Goal: Register for event/course

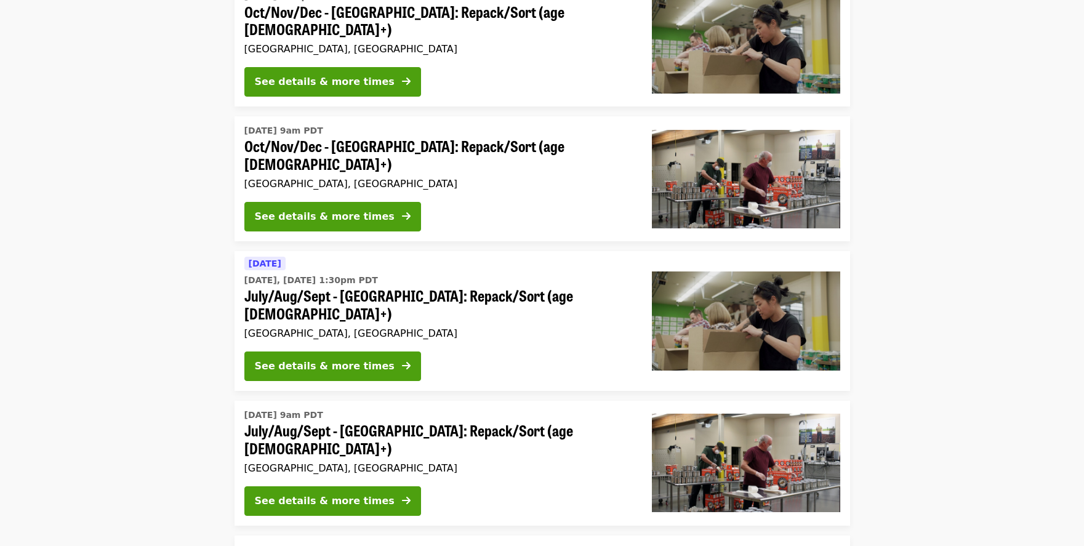
scroll to position [320, 0]
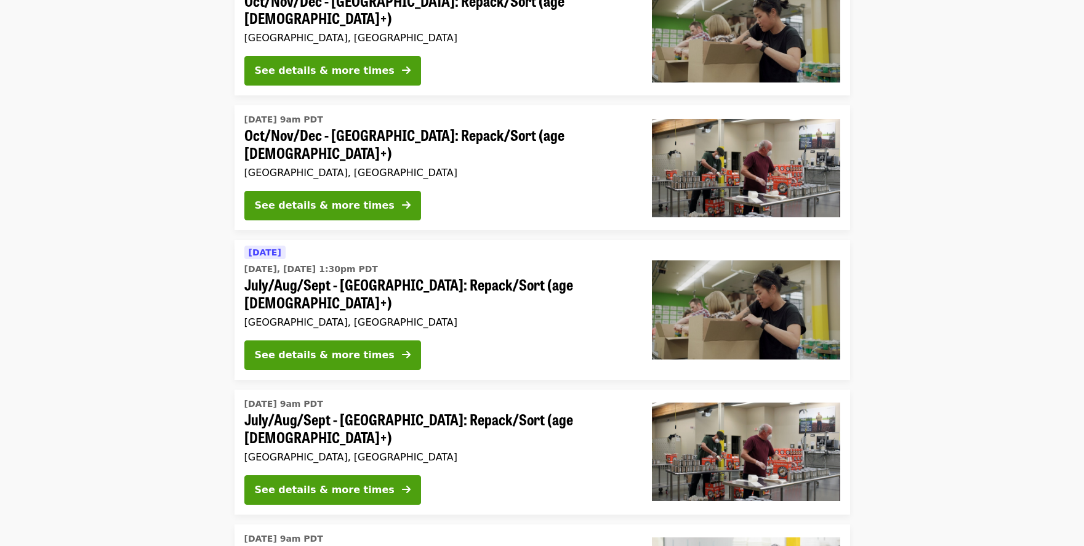
click at [310, 411] on span "July/Aug/Sept - [GEOGRAPHIC_DATA]: Repack/Sort (age [DEMOGRAPHIC_DATA]+)" at bounding box center [438, 429] width 388 height 36
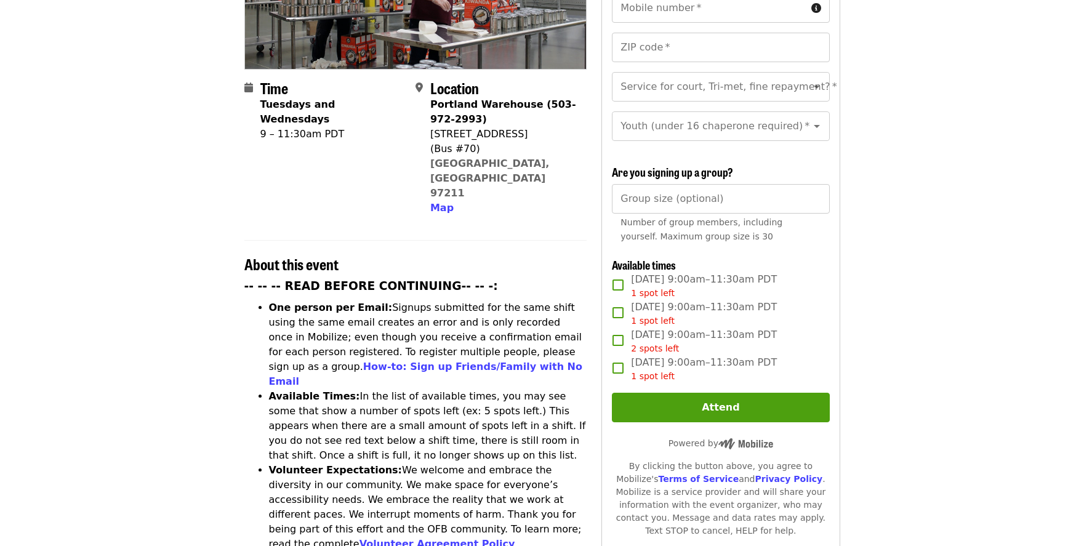
scroll to position [249, 0]
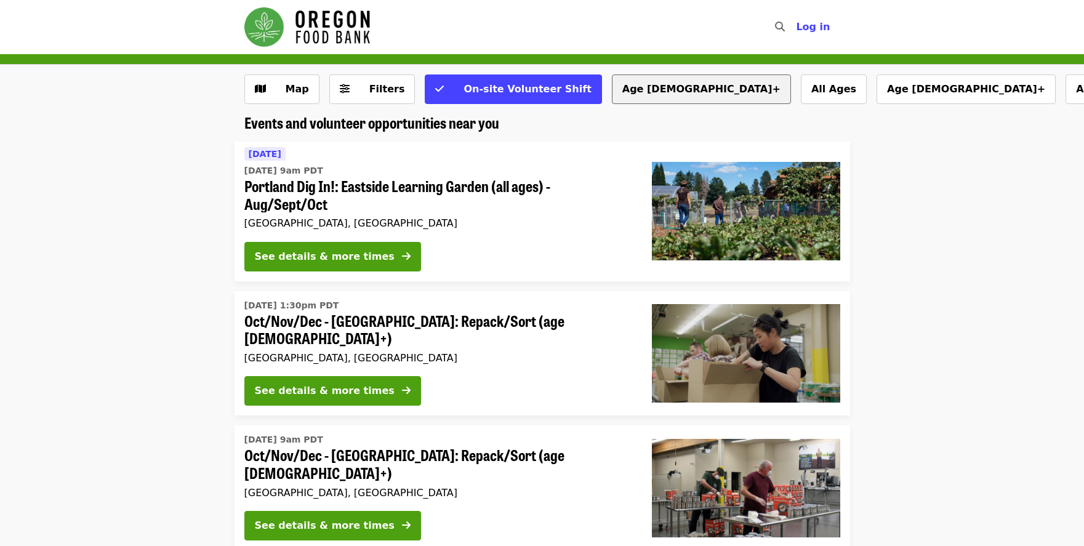
click at [612, 88] on button "Age [DEMOGRAPHIC_DATA]+" at bounding box center [701, 89] width 179 height 30
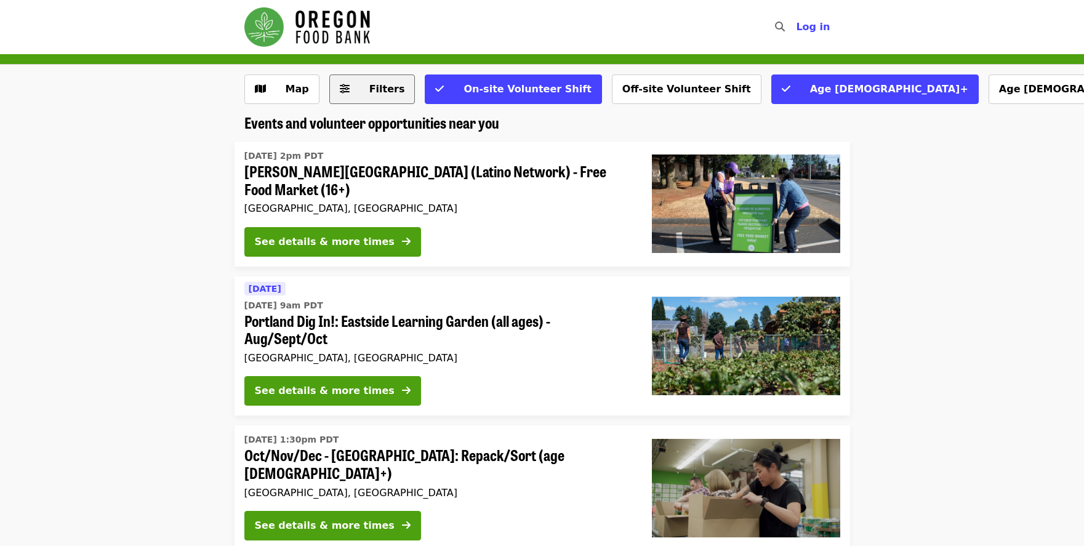
click at [345, 90] on icon "sliders-h icon" at bounding box center [345, 89] width 10 height 12
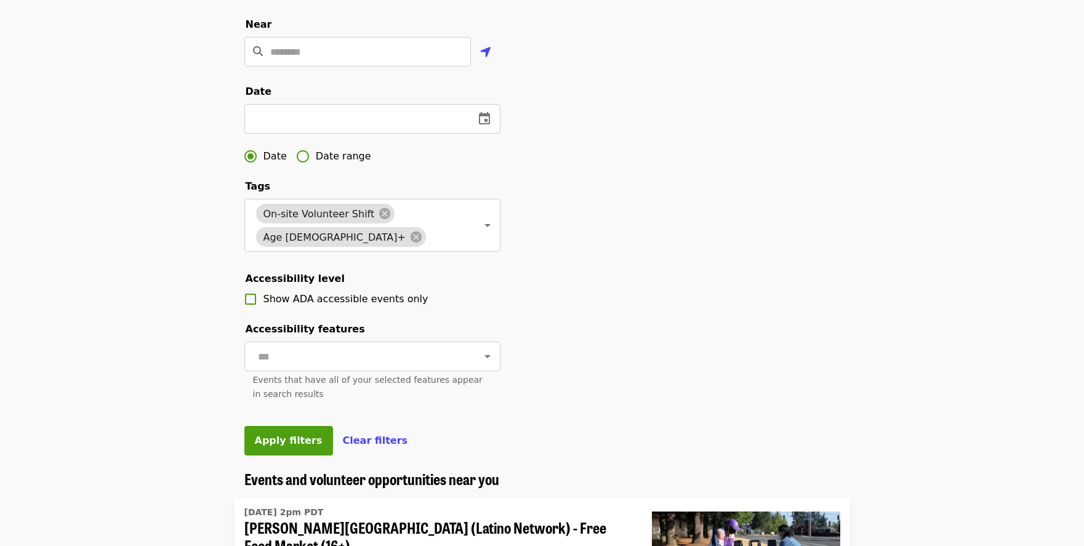
scroll to position [315, 0]
click at [409, 243] on icon at bounding box center [416, 237] width 14 height 14
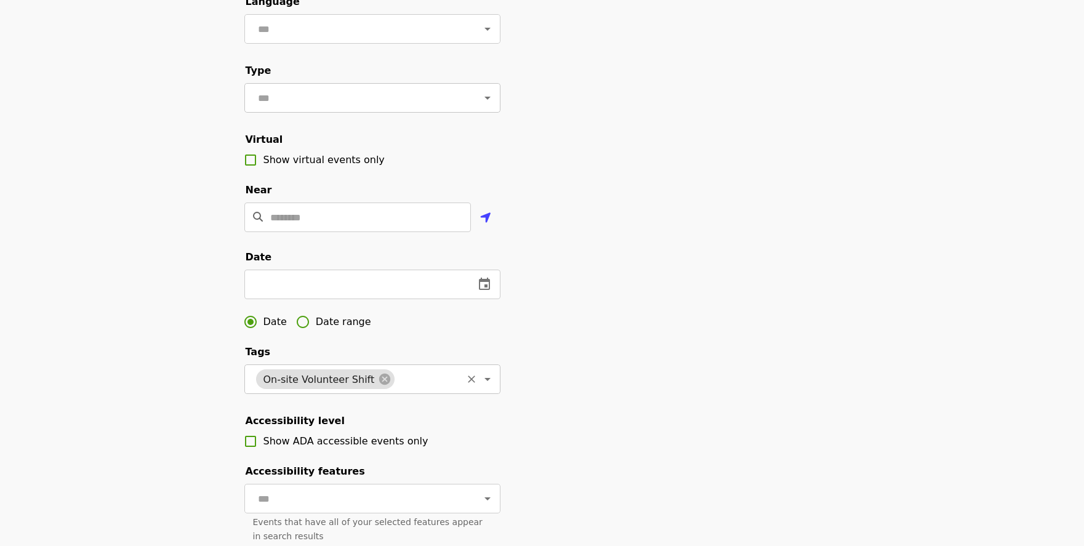
scroll to position [150, 0]
click at [325, 108] on input "text" at bounding box center [357, 96] width 206 height 23
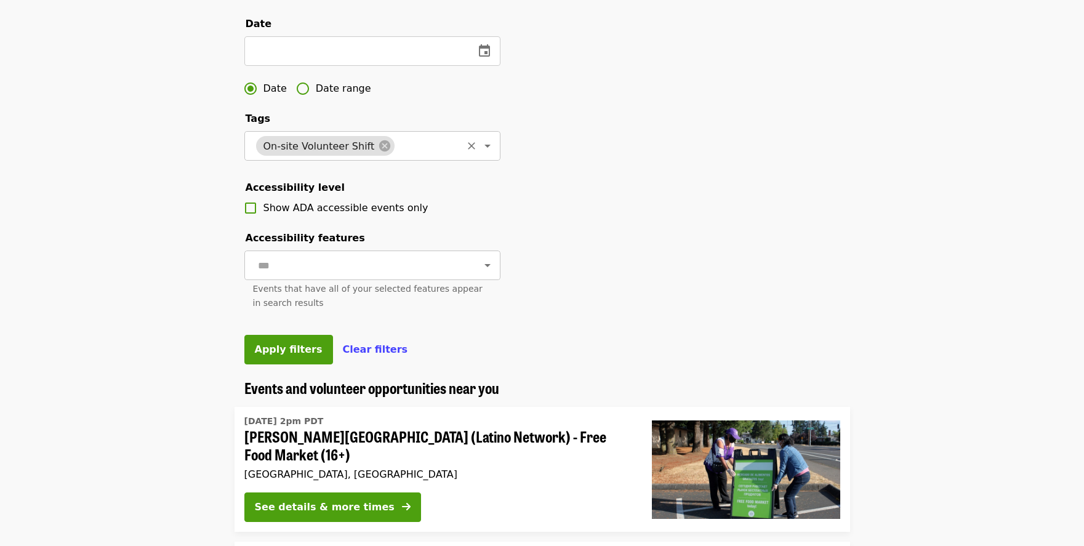
scroll to position [381, 0]
click at [303, 365] on button "Apply filters" at bounding box center [288, 350] width 89 height 30
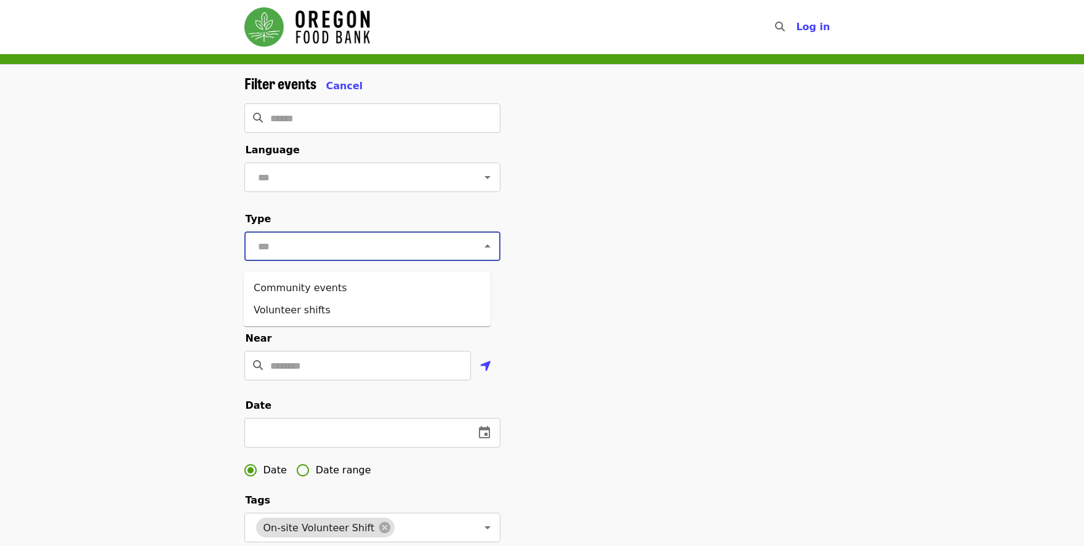
click at [441, 258] on input "text" at bounding box center [357, 246] width 206 height 23
click at [440, 307] on li "Volunteer shifts" at bounding box center [367, 310] width 247 height 22
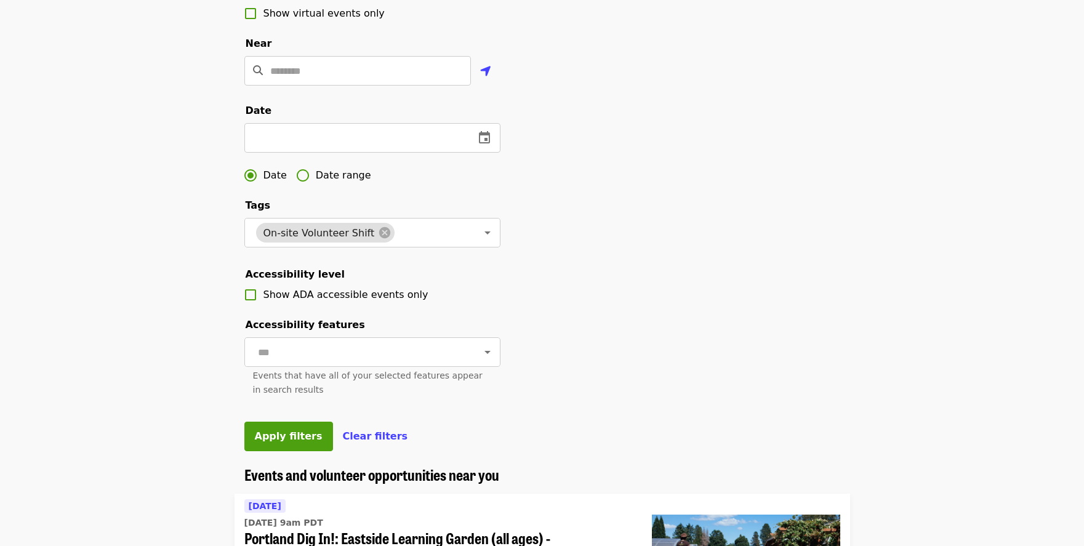
scroll to position [321, 0]
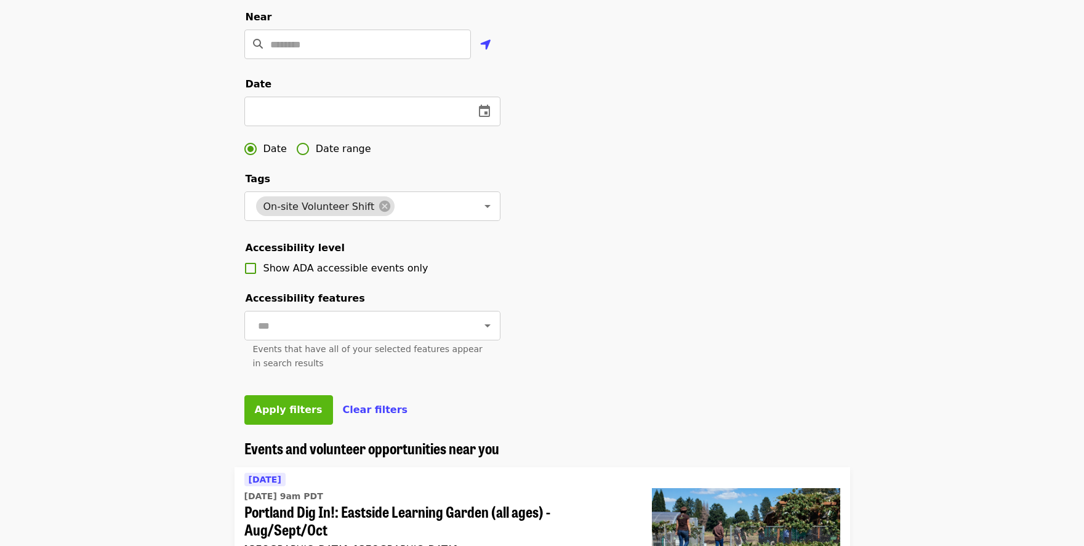
click at [307, 425] on button "Apply filters" at bounding box center [288, 410] width 89 height 30
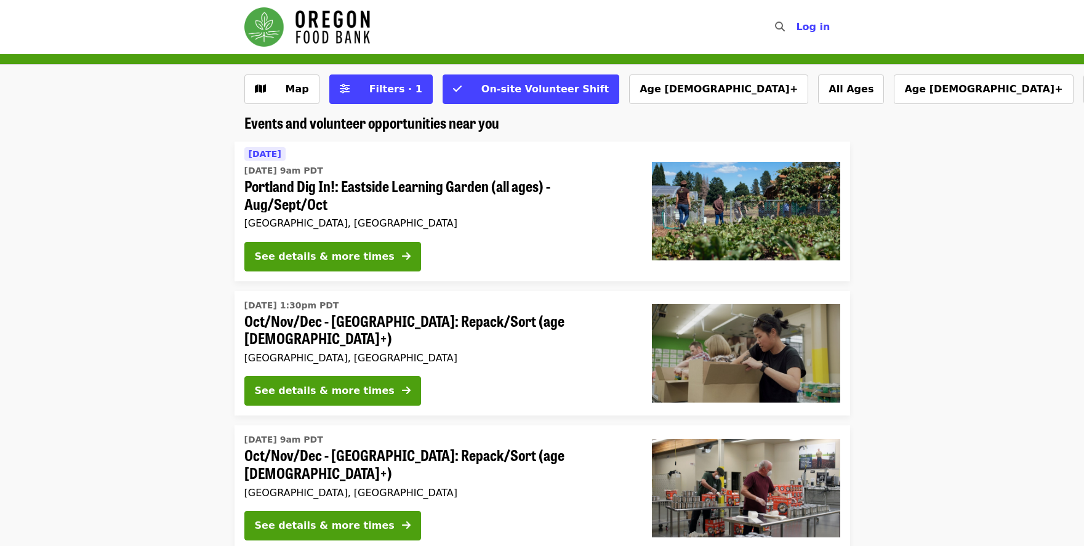
click at [444, 326] on span "Oct/Nov/Dec - [GEOGRAPHIC_DATA]: Repack/Sort (age [DEMOGRAPHIC_DATA]+)" at bounding box center [438, 330] width 388 height 36
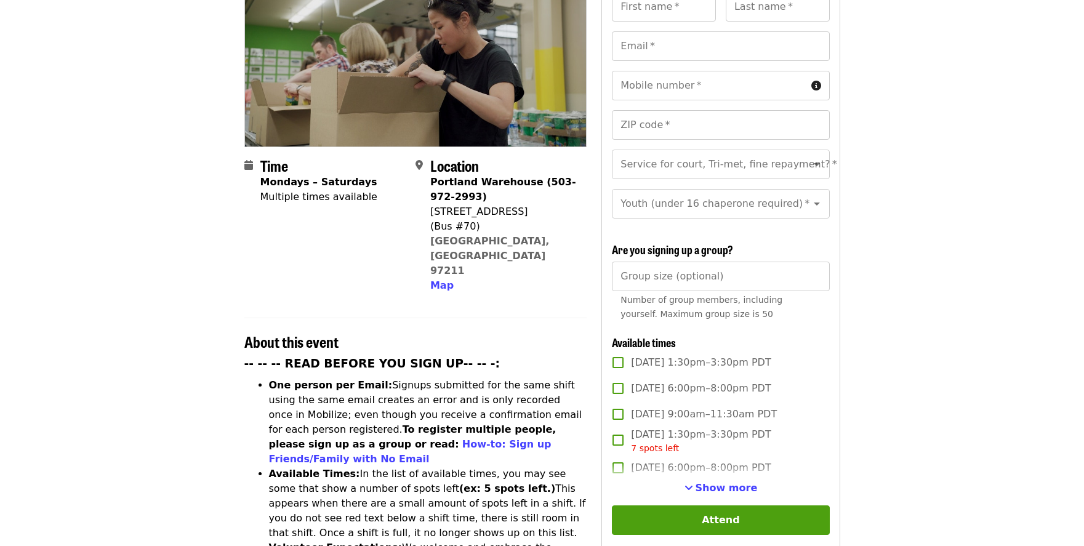
scroll to position [173, 0]
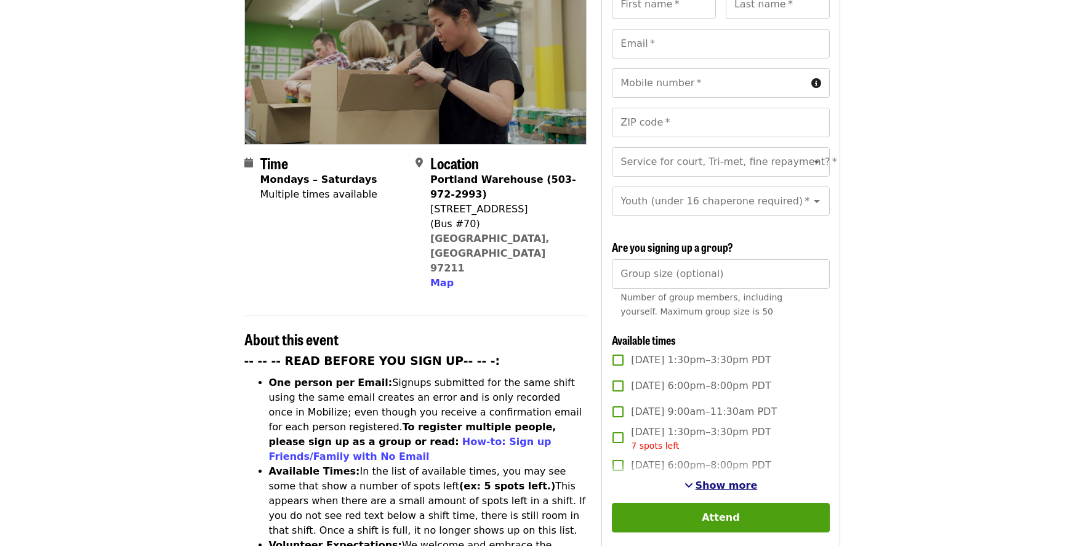
click at [733, 485] on span "Show more" at bounding box center [727, 486] width 62 height 12
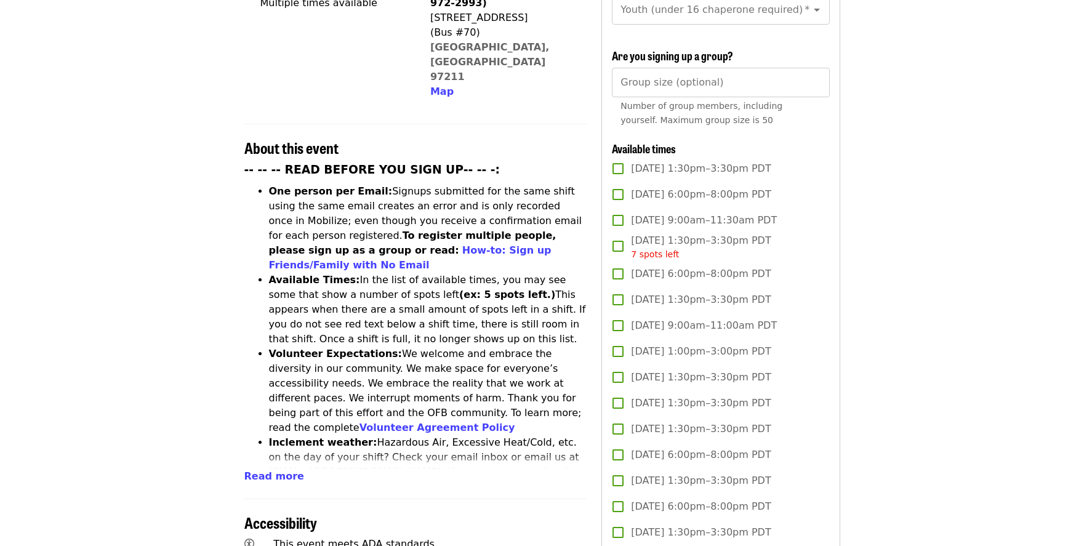
scroll to position [411, 0]
